Goal: Check status: Check status

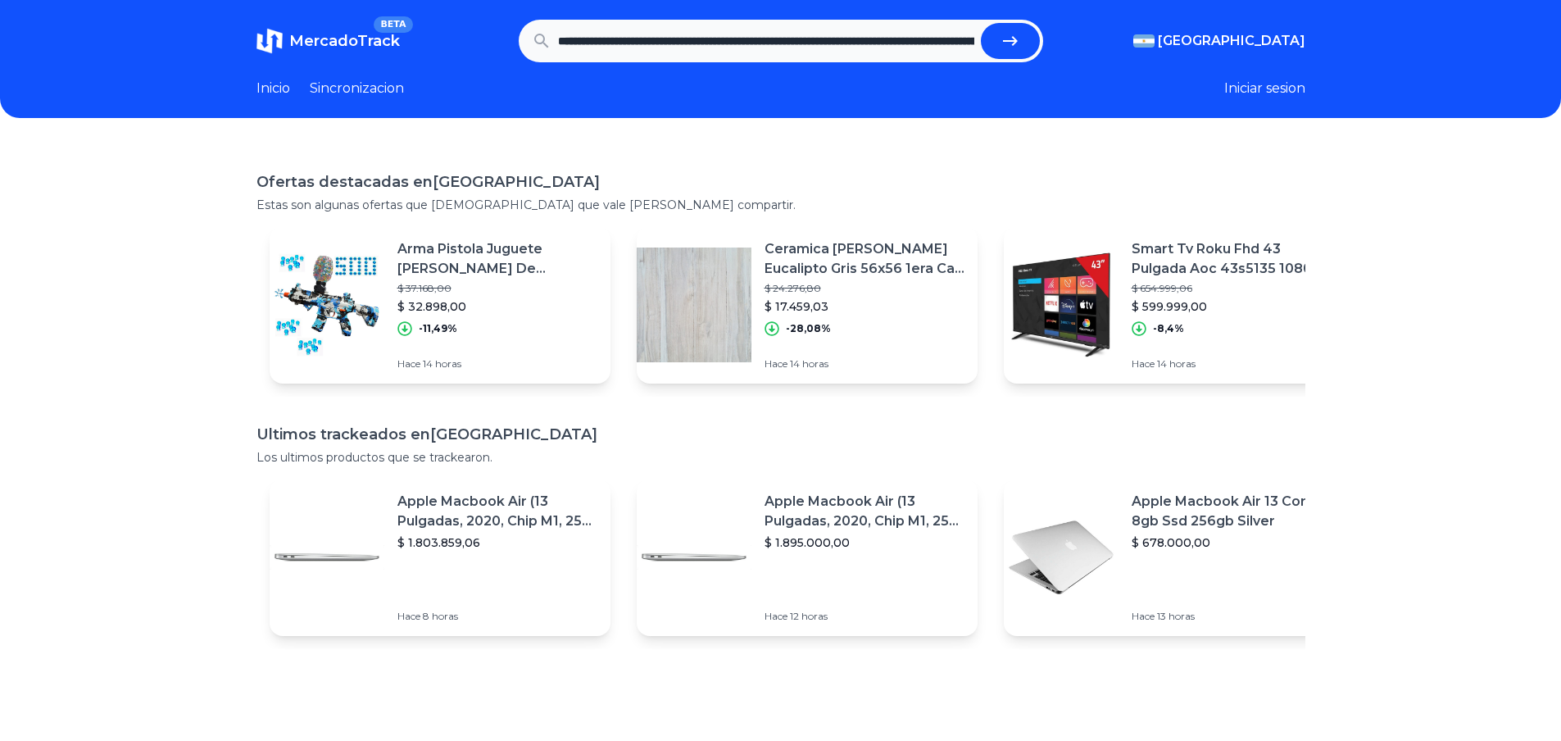
scroll to position [0, 1159]
click at [1018, 43] on icon "submit" at bounding box center [1010, 41] width 15 height 10
type input "**********"
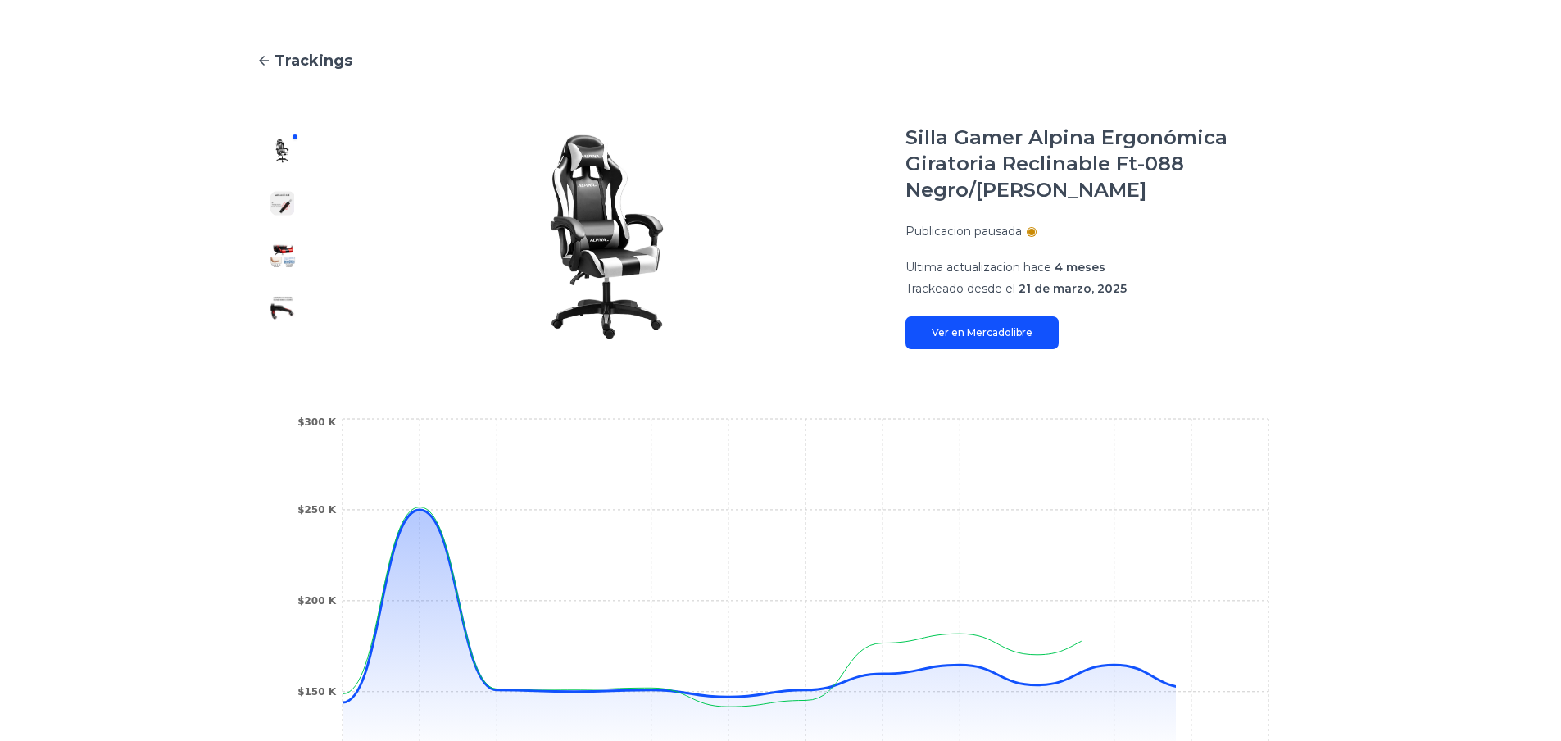
scroll to position [374, 0]
